Goal: Task Accomplishment & Management: Complete application form

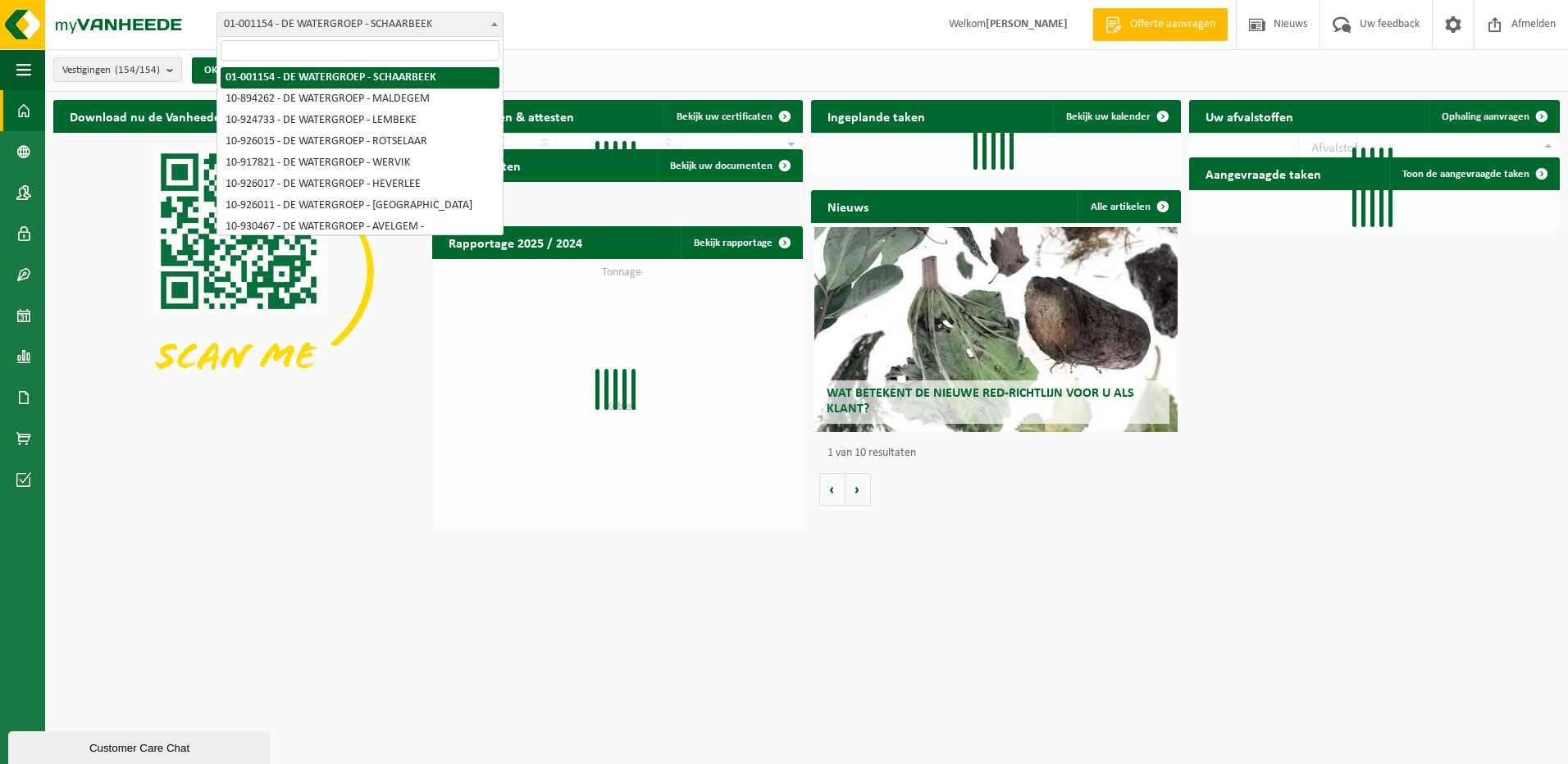
click at [492, 26] on span at bounding box center [494, 23] width 17 height 21
click at [384, 59] on input "search" at bounding box center [360, 50] width 278 height 21
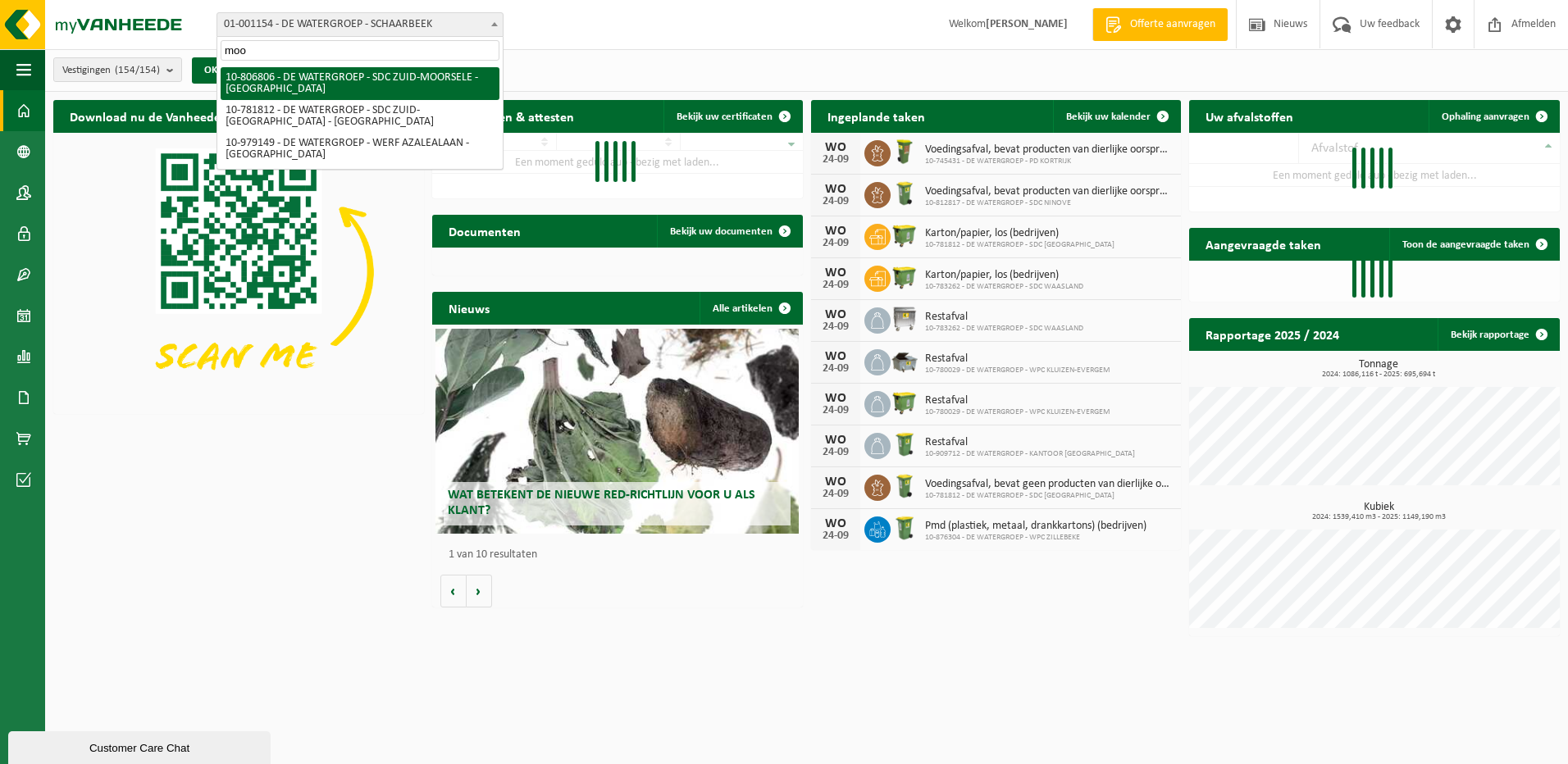
type input "moo"
select select "35056"
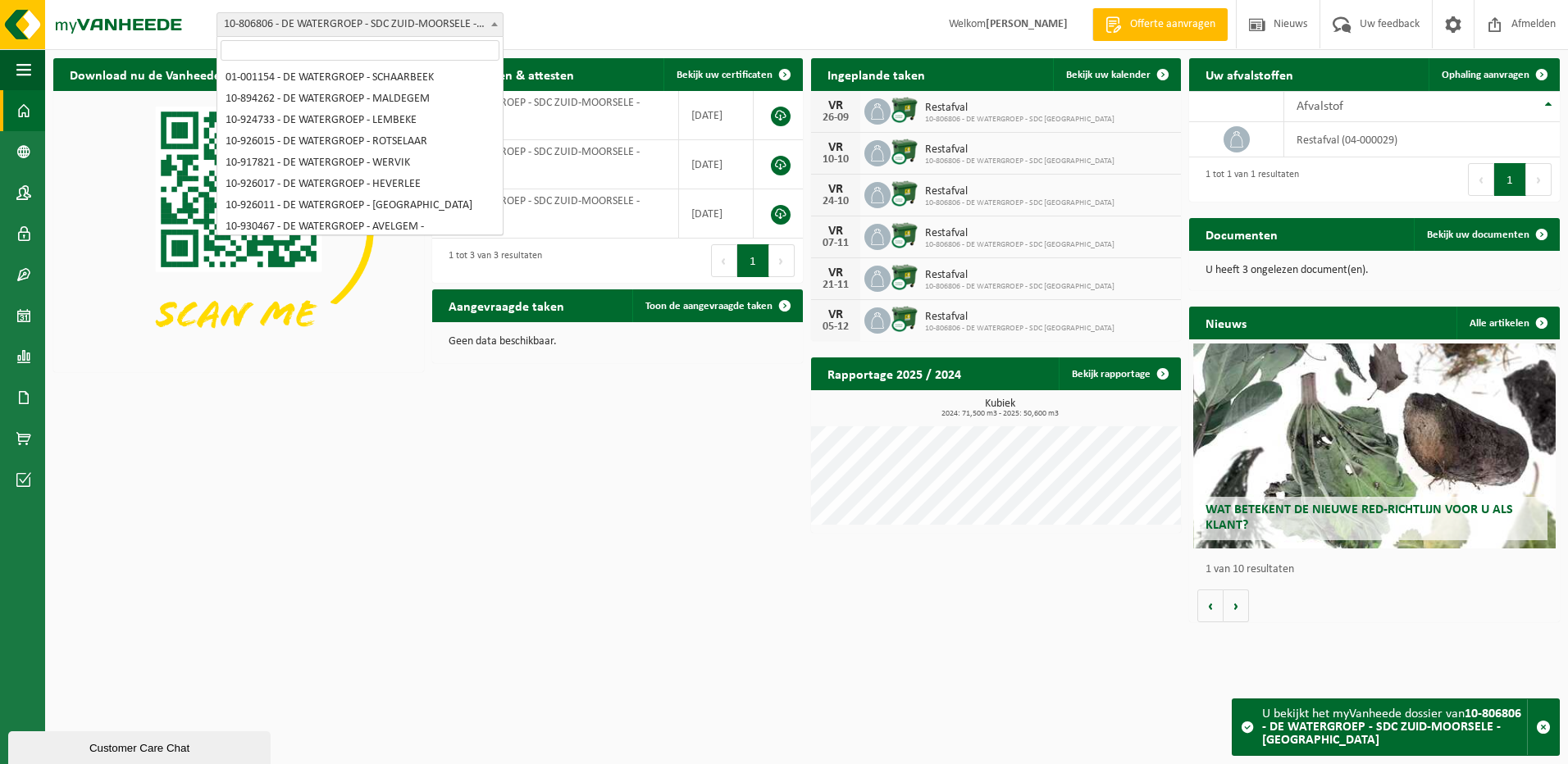
click at [492, 22] on b at bounding box center [494, 24] width 7 height 4
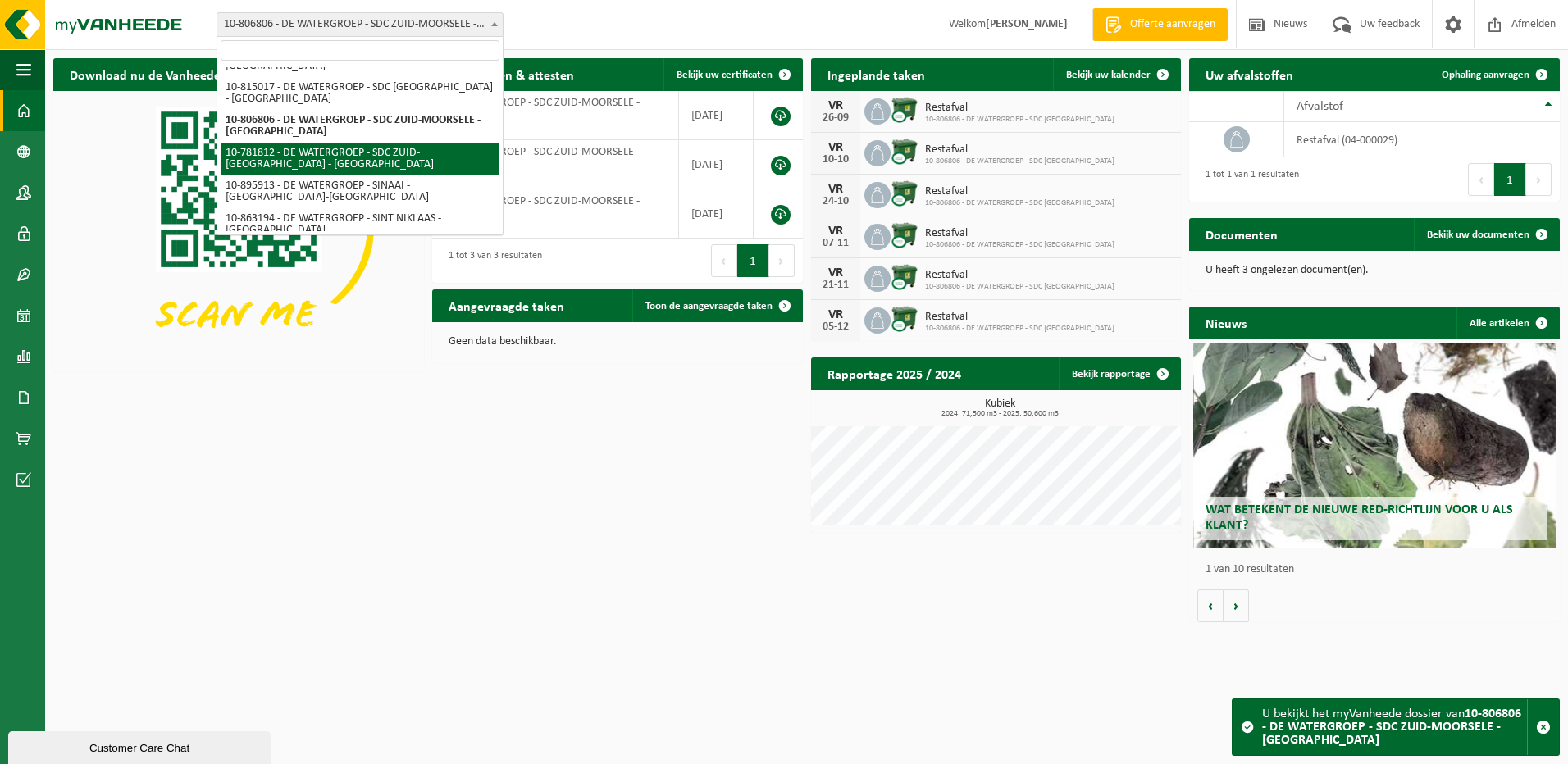
select select "26771"
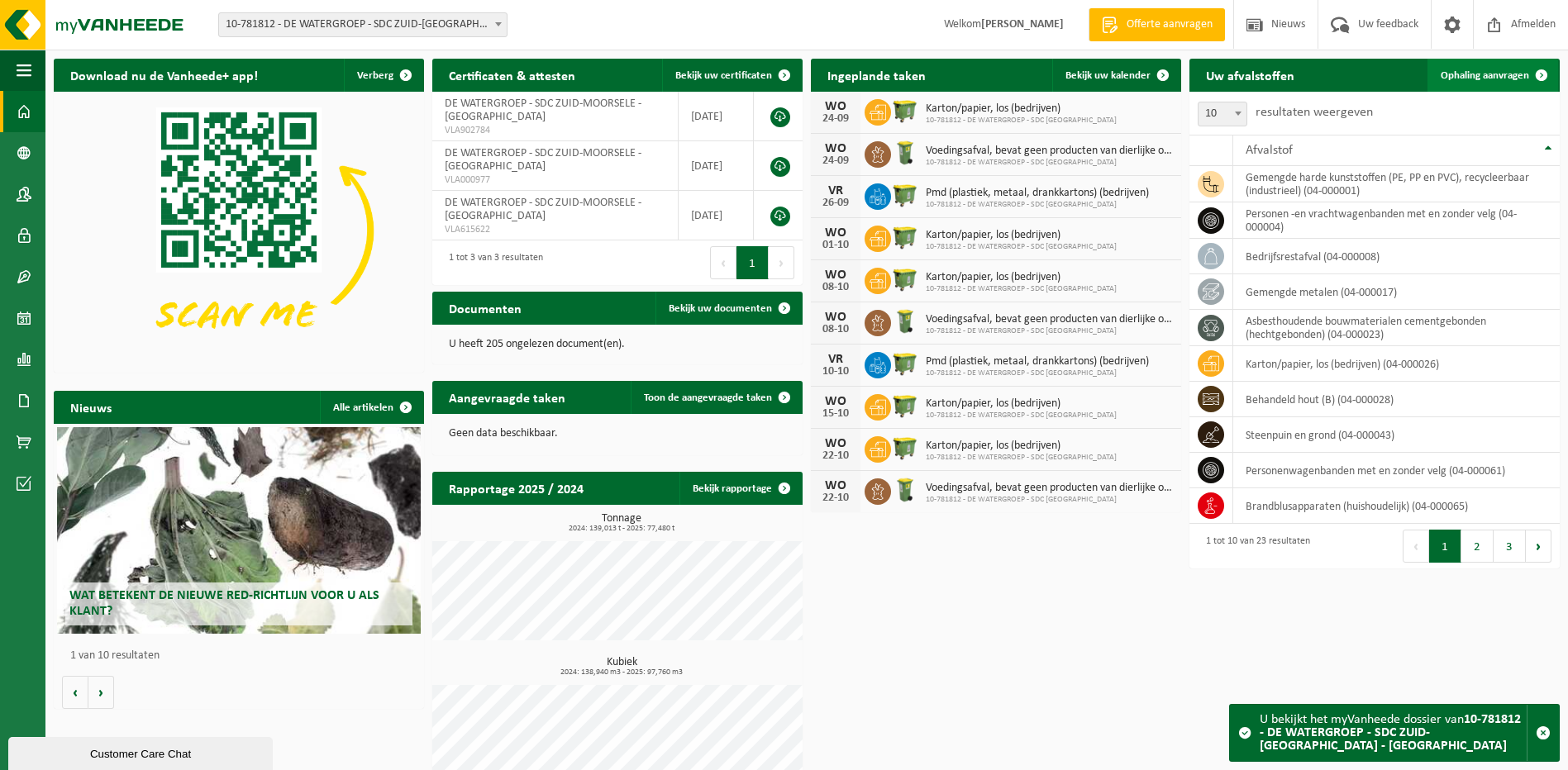
click at [1494, 77] on span "Ophaling aanvragen" at bounding box center [1485, 75] width 89 height 11
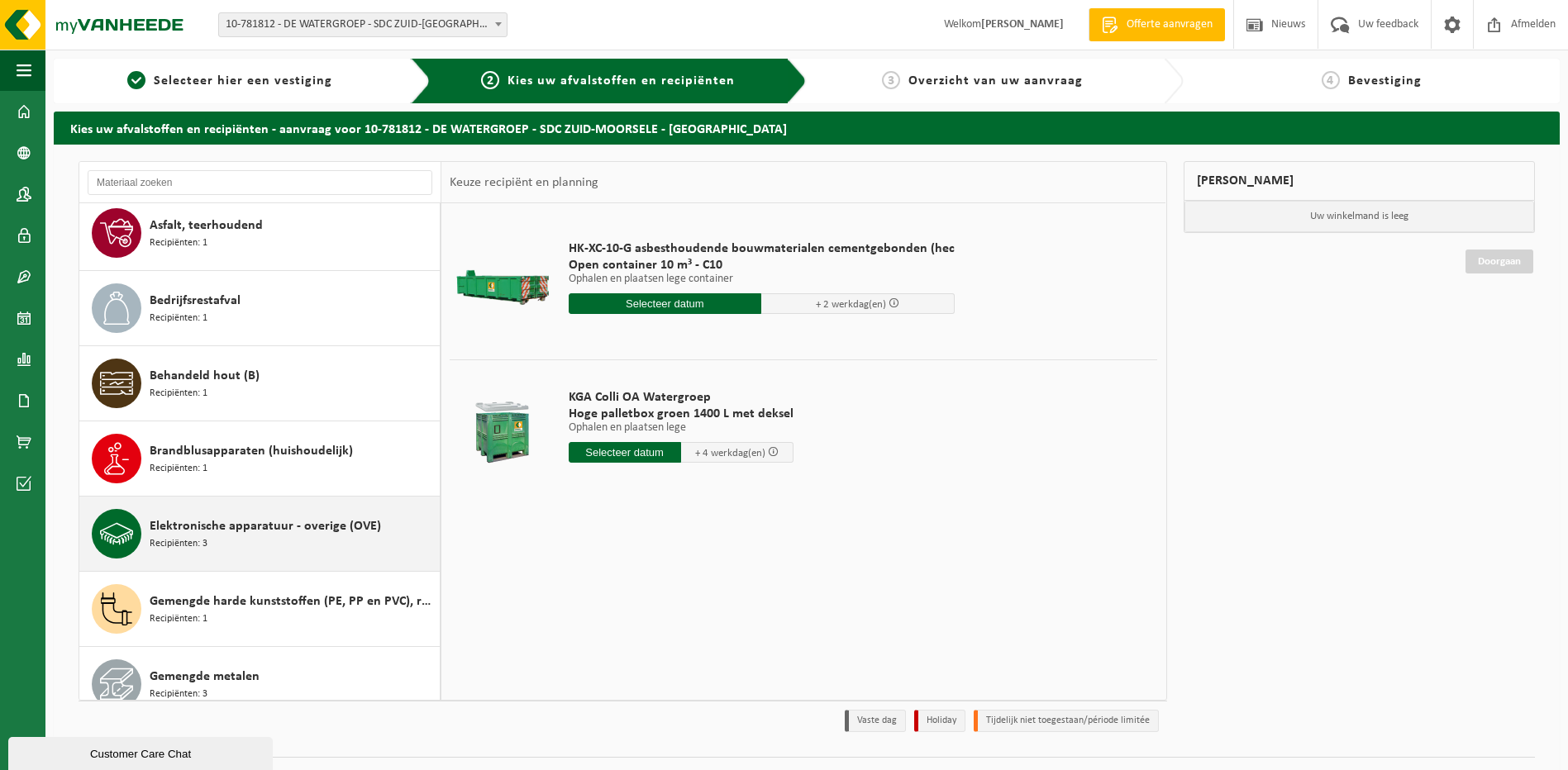
click at [229, 542] on div "Elektronische apparatuur - overige (OVE) Recipiënten: 3" at bounding box center [293, 534] width 286 height 49
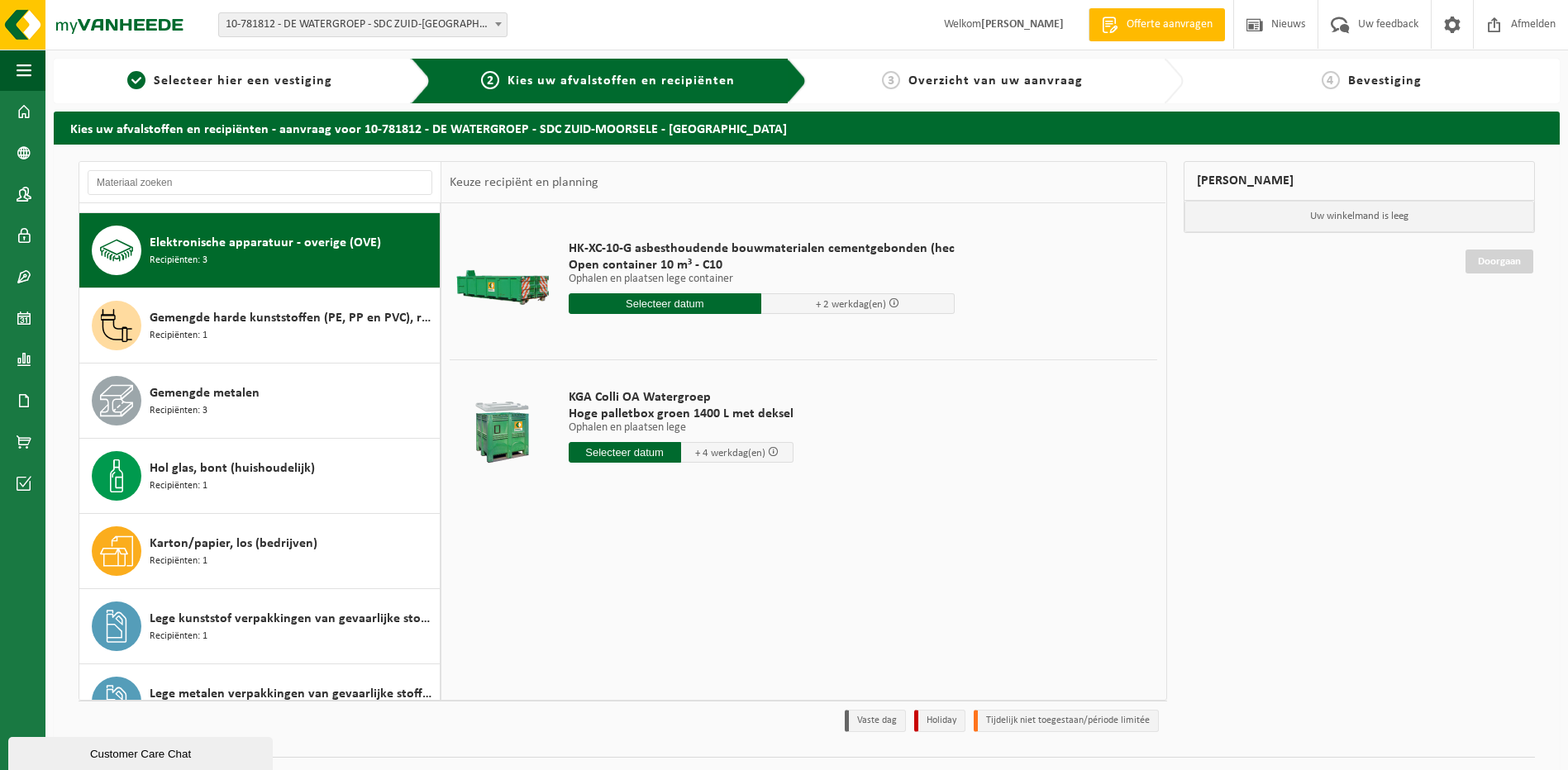
scroll to position [376, 0]
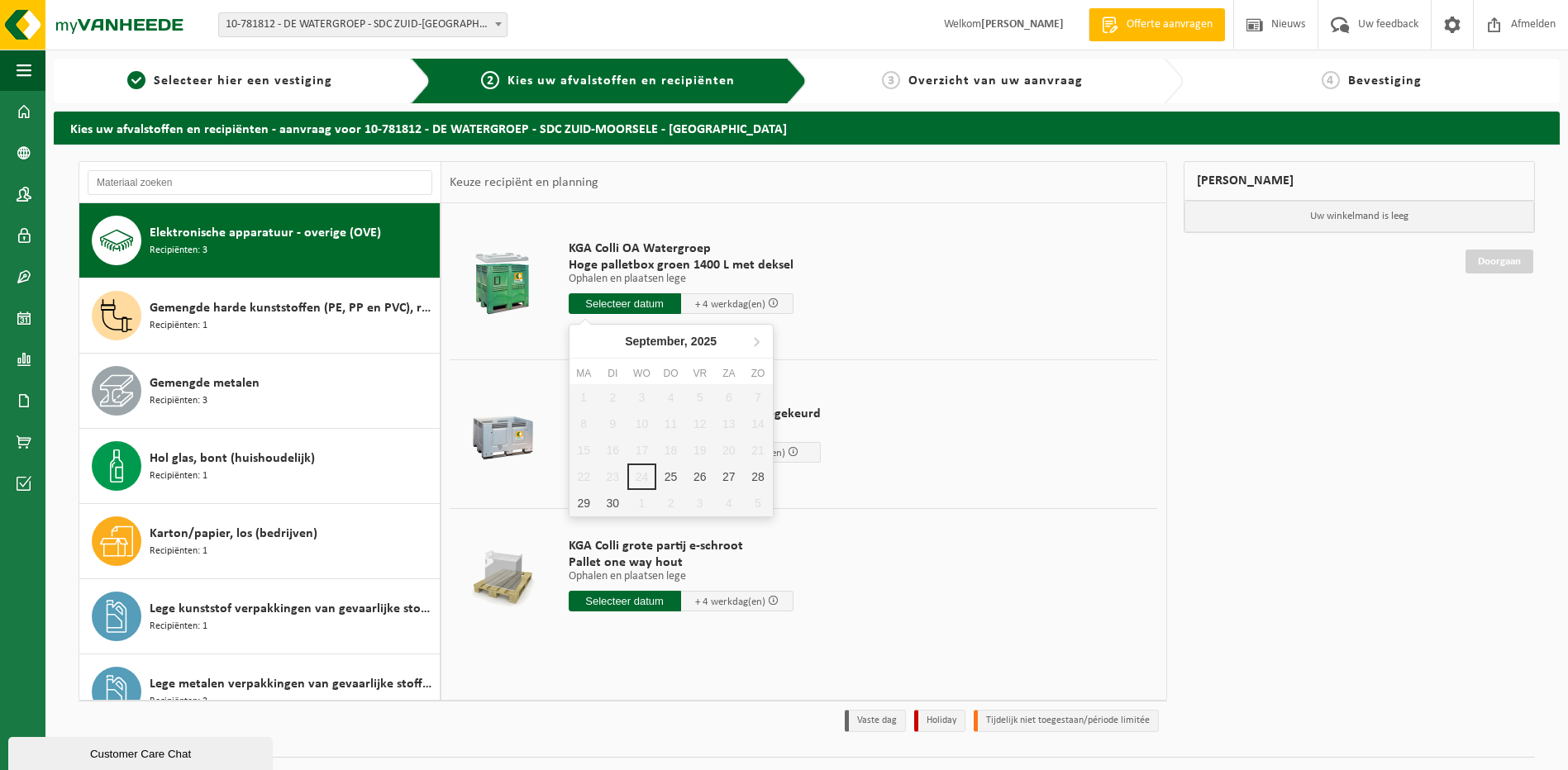
click at [625, 301] on input "text" at bounding box center [624, 303] width 112 height 21
click at [675, 476] on div "25" at bounding box center [670, 477] width 29 height 27
type input "Van 2025-09-25"
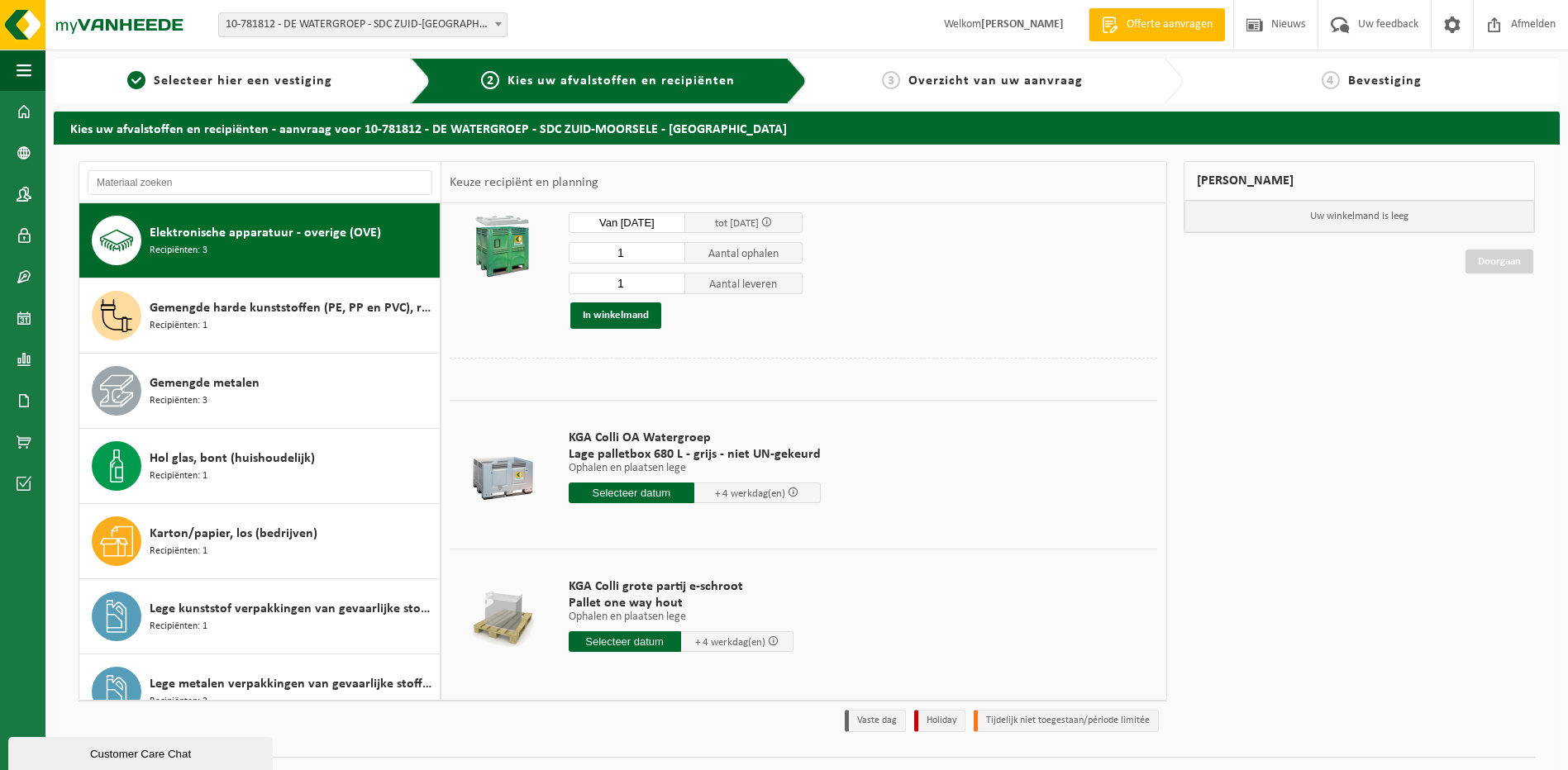
scroll to position [87, 0]
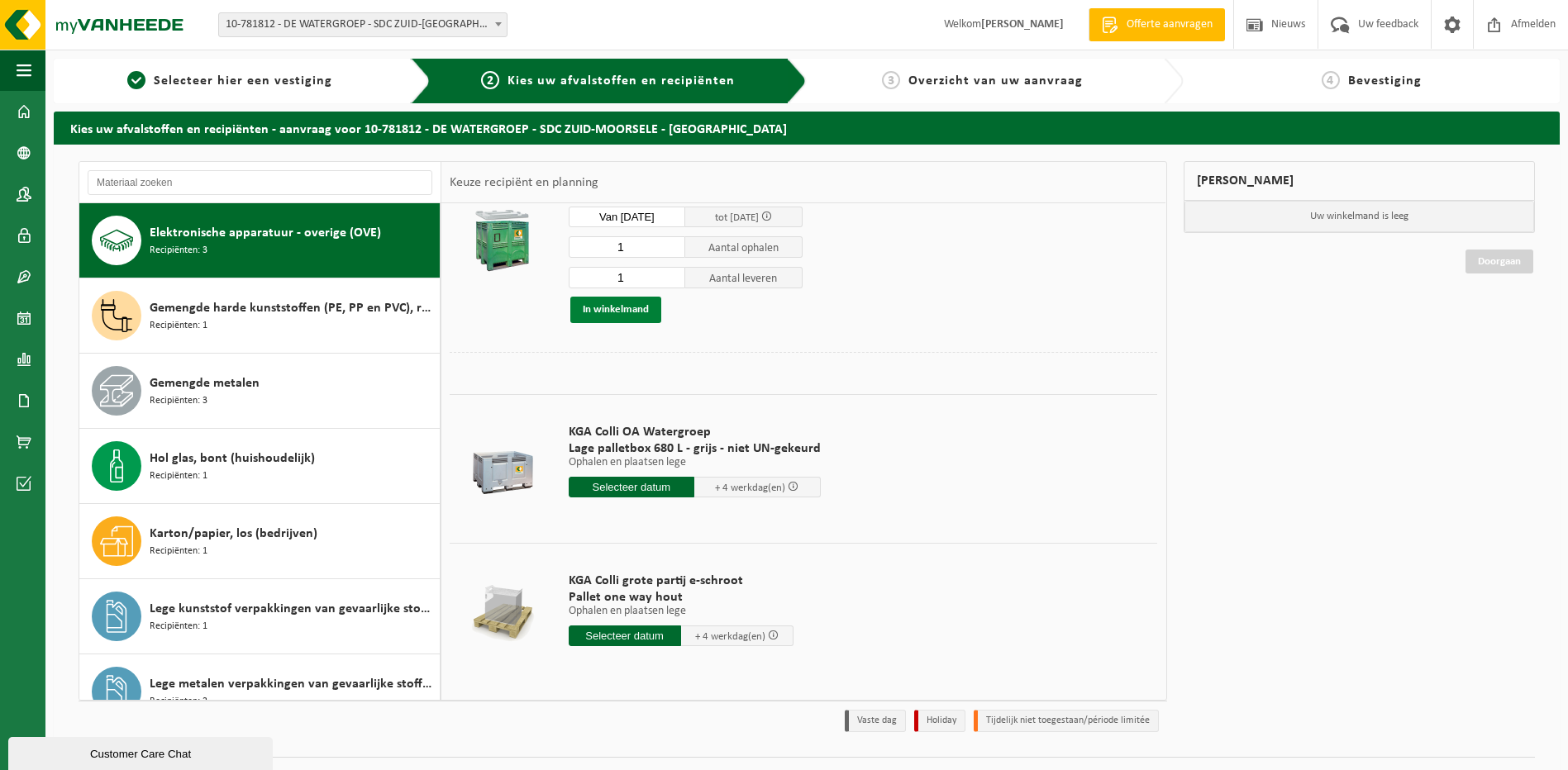
click at [618, 313] on button "In winkelmand" at bounding box center [616, 309] width 91 height 27
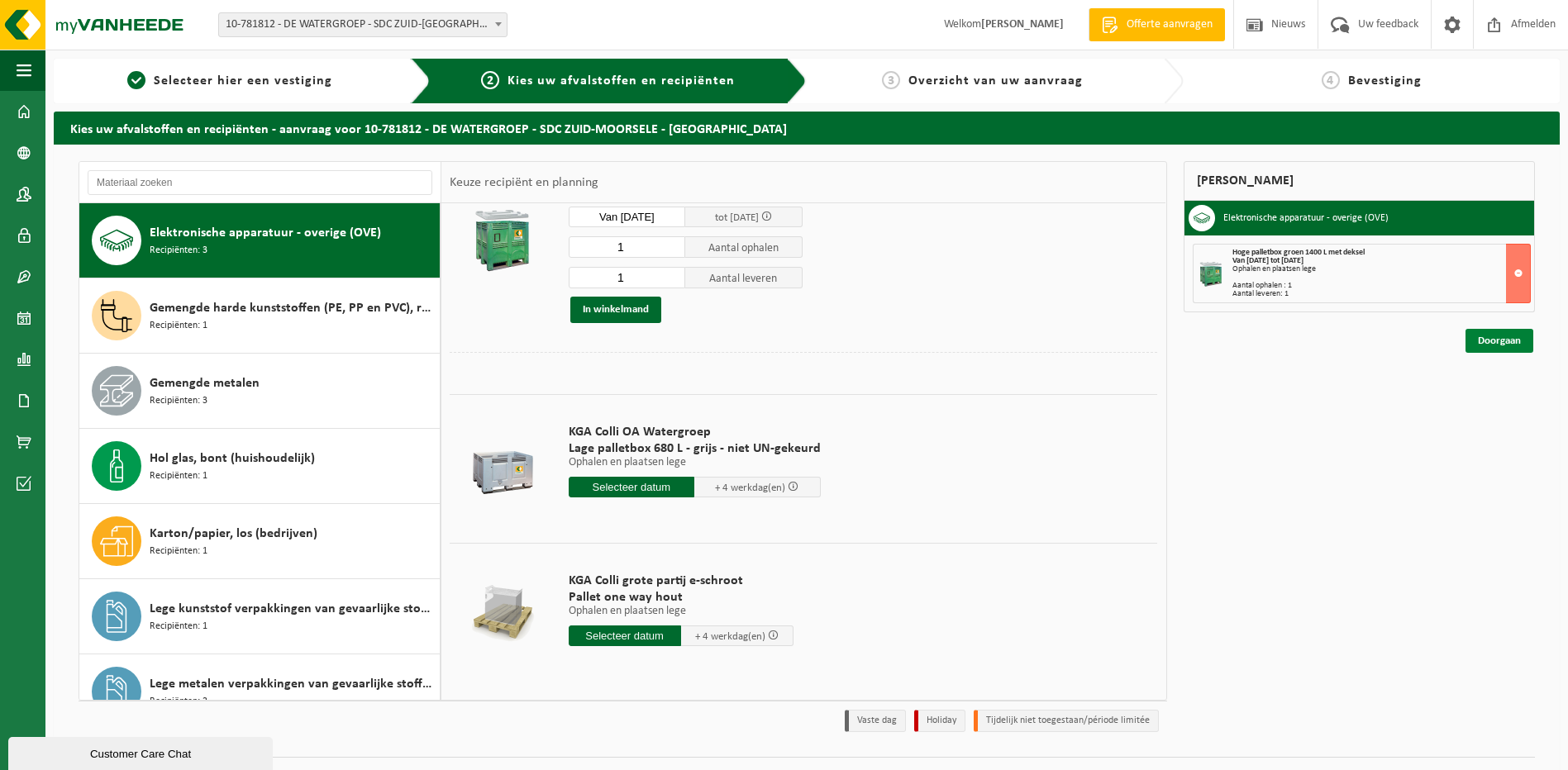
click at [1520, 344] on link "Doorgaan" at bounding box center [1499, 341] width 68 height 24
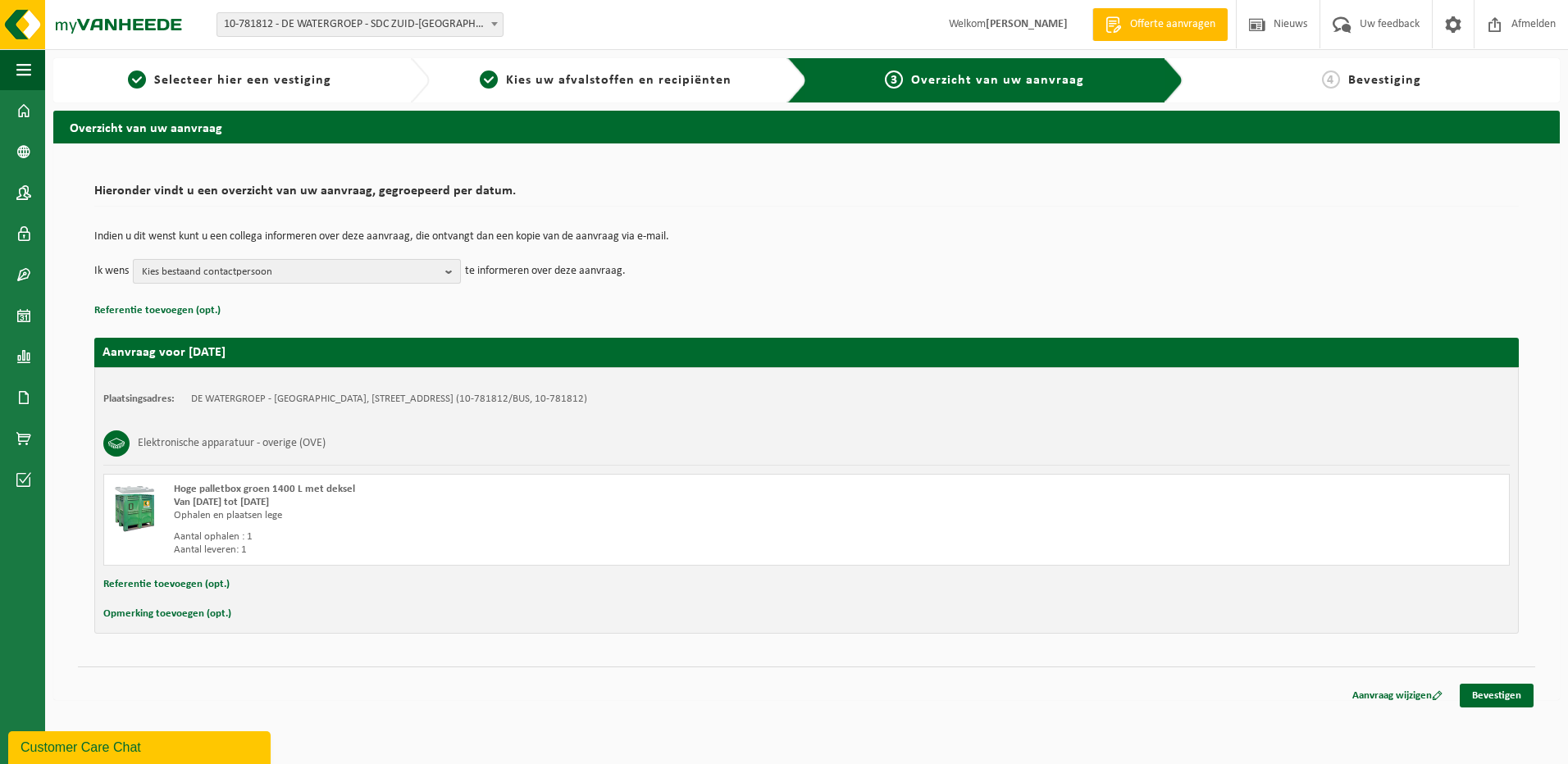
click at [451, 271] on b "button" at bounding box center [452, 271] width 15 height 22
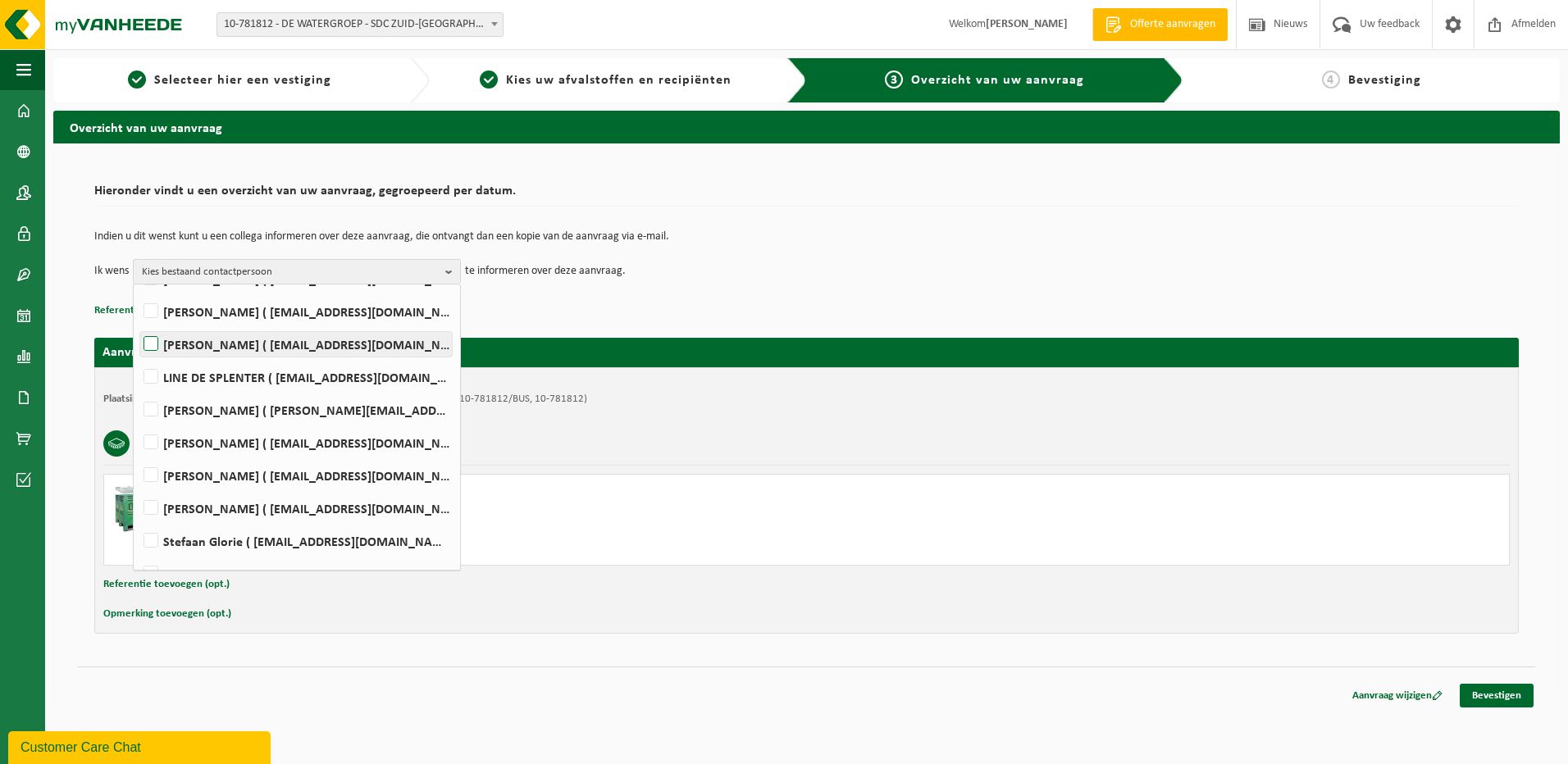
scroll to position [164, 0]
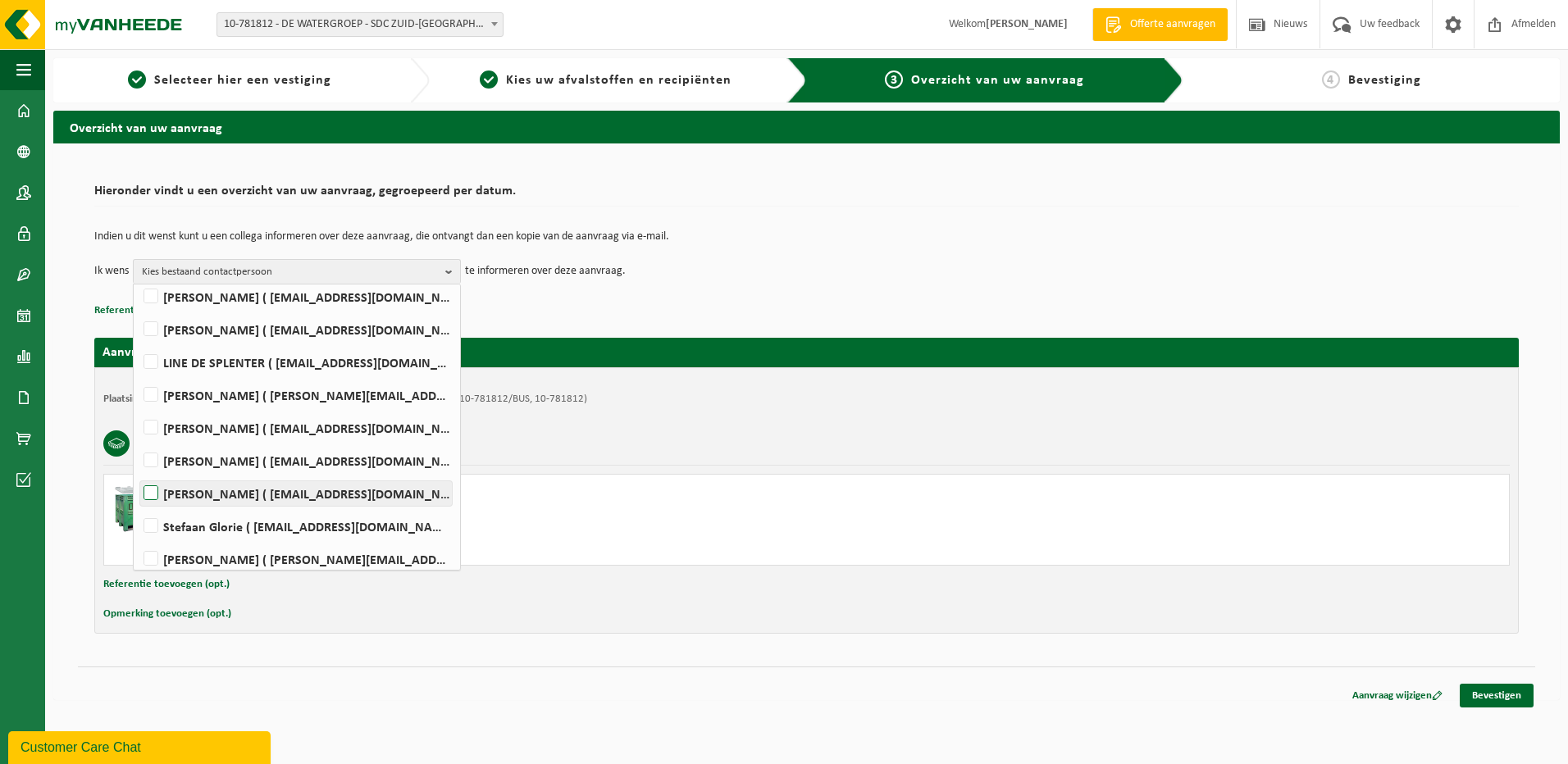
click at [156, 488] on label "Kristof Gheysen ( kristof.gheysen@dewatergroep.be )" at bounding box center [296, 493] width 312 height 24
click at [138, 473] on input "Kristof Gheysen ( kristof.gheysen@dewatergroep.be )" at bounding box center [137, 472] width 1 height 1
click at [412, 506] on li "Stefaan Glorie ( stefaan.glorie@dewatergroep.be )" at bounding box center [297, 523] width 318 height 33
click at [421, 497] on label "Kristof Gheysen ( kristof.gheysen@dewatergroep.be )" at bounding box center [296, 493] width 312 height 24
click at [138, 473] on input "Kristof Gheysen ( kristof.gheysen@dewatergroep.be )" at bounding box center [137, 472] width 1 height 1
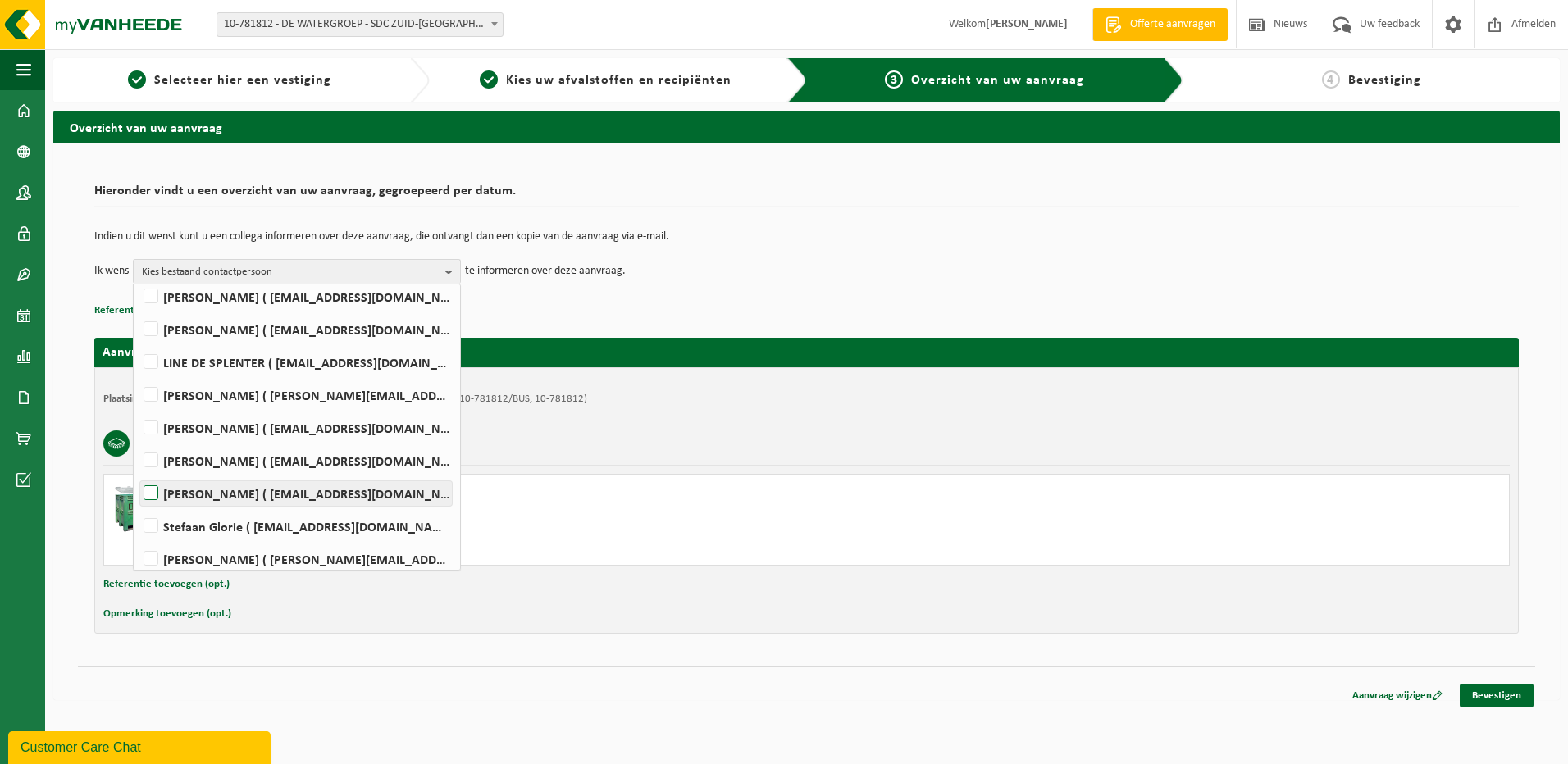
click at [180, 492] on label "Kristof Gheysen ( kristof.gheysen@dewatergroep.be )" at bounding box center [296, 493] width 312 height 24
click at [138, 473] on input "Kristof Gheysen ( kristof.gheysen@dewatergroep.be )" at bounding box center [137, 472] width 1 height 1
click at [180, 492] on label "Kristof Gheysen ( kristof.gheysen@dewatergroep.be )" at bounding box center [296, 493] width 312 height 24
click at [138, 473] on input "Kristof Gheysen ( kristof.gheysen@dewatergroep.be )" at bounding box center [137, 472] width 1 height 1
click at [184, 492] on label "Kristof Gheysen ( kristof.gheysen@dewatergroep.be )" at bounding box center [296, 493] width 312 height 24
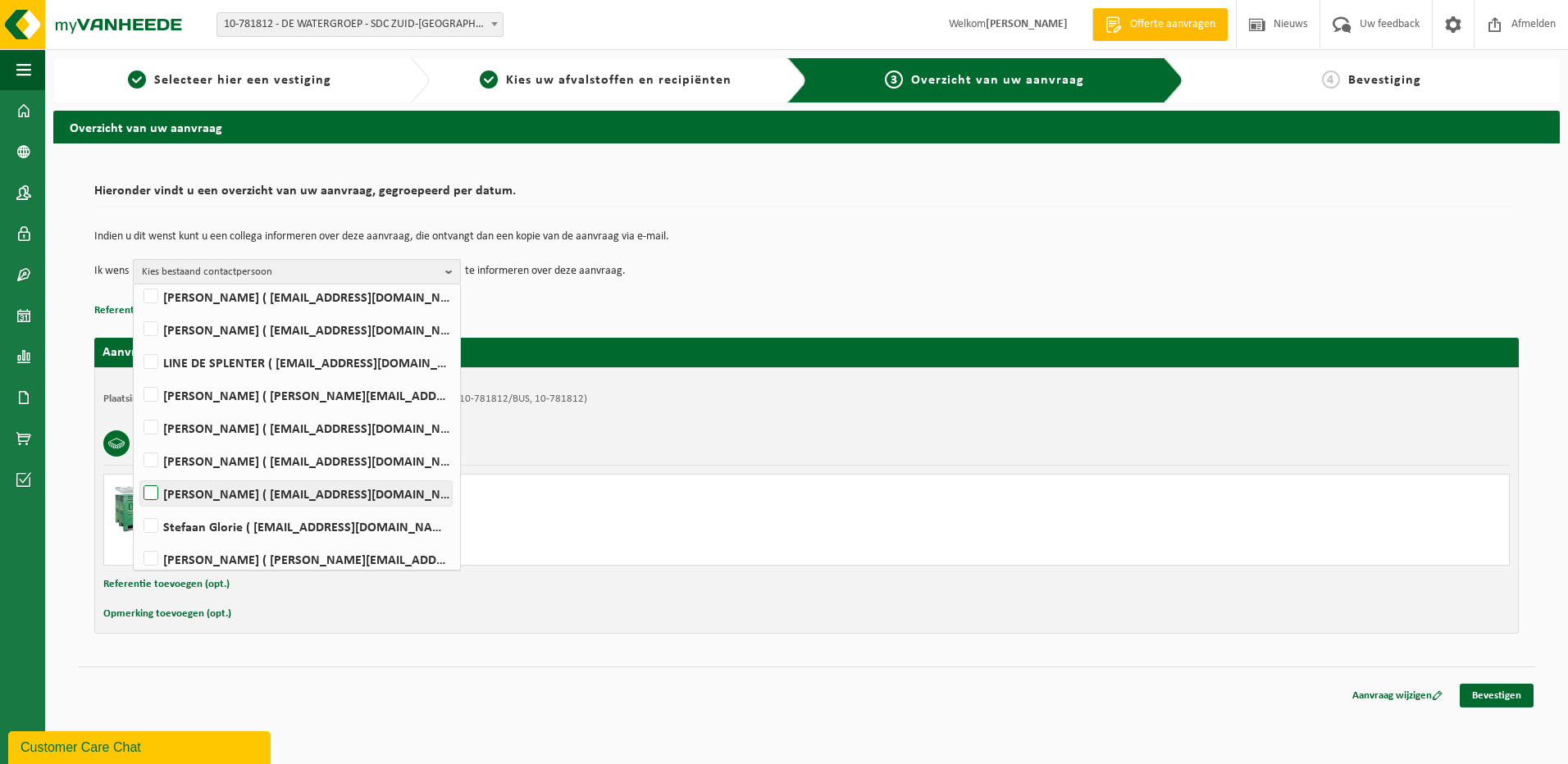
click at [138, 473] on input "Kristof Gheysen ( kristof.gheysen@dewatergroep.be )" at bounding box center [137, 472] width 1 height 1
checkbox input "true"
click at [1247, 553] on div "Hoge palletbox groen 1400 L met deksel Van 2025-09-25 tot 2025-10-01 Ophalen en…" at bounding box center [806, 520] width 1406 height 92
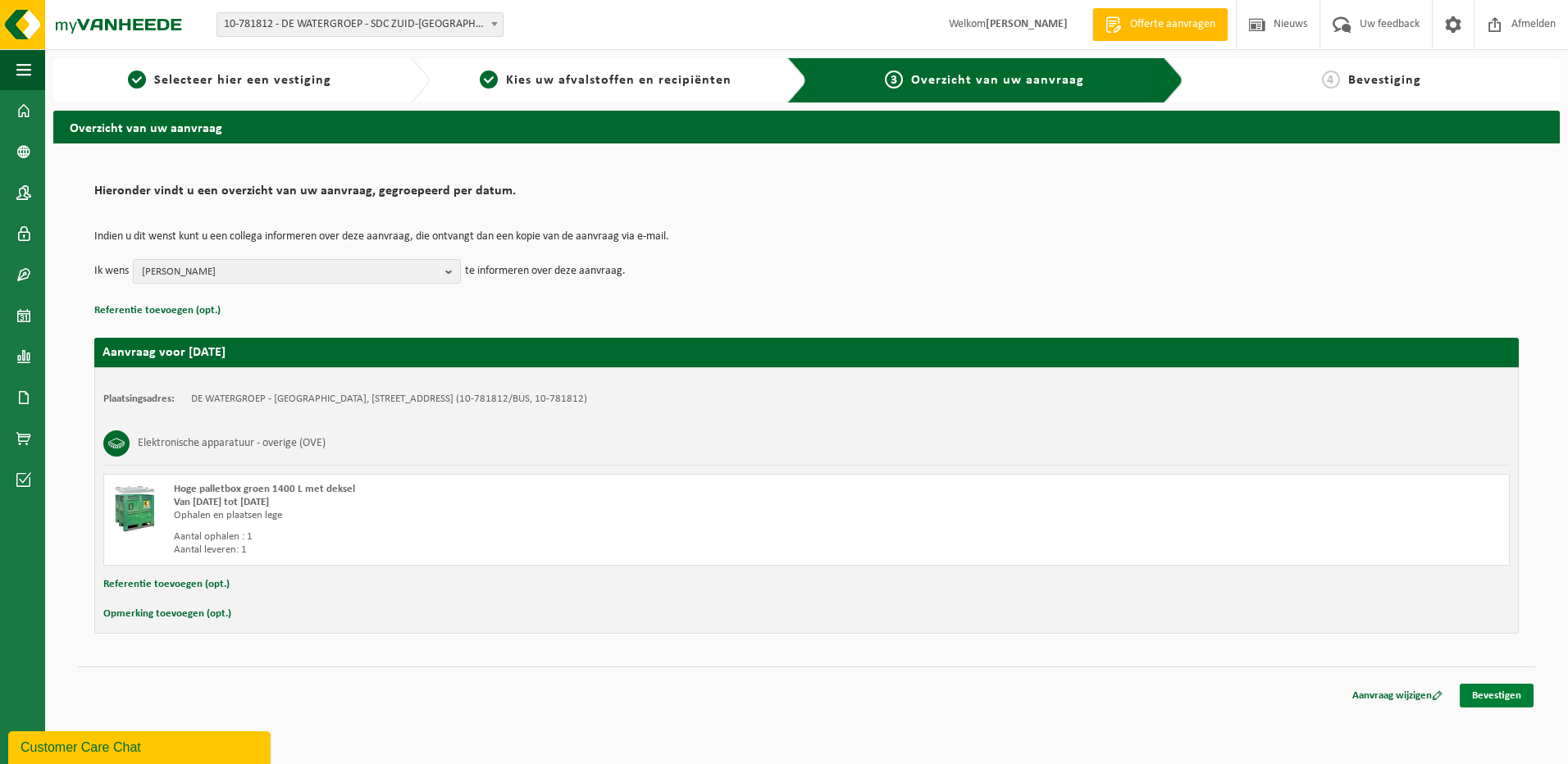
click at [1507, 700] on link "Bevestigen" at bounding box center [1497, 696] width 74 height 23
